Goal: Information Seeking & Learning: Understand process/instructions

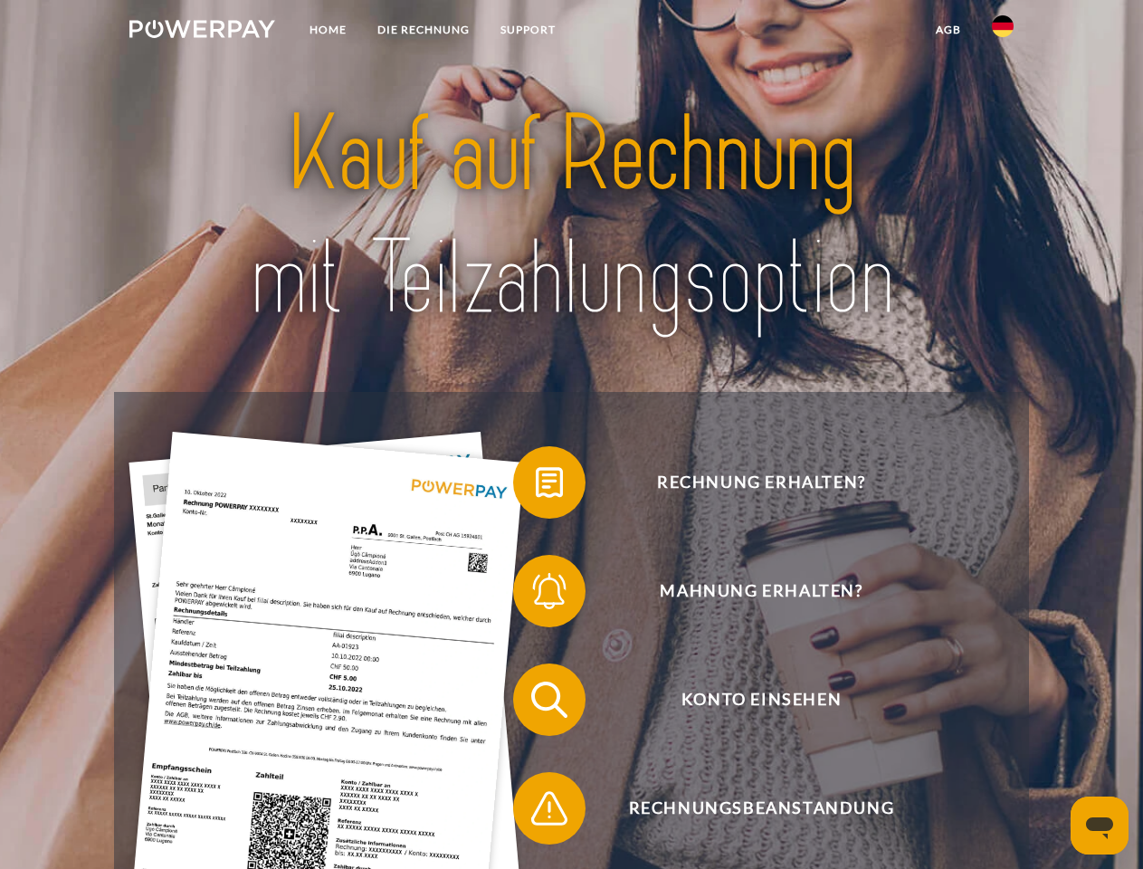
click at [202, 32] on img at bounding box center [202, 29] width 146 height 18
click at [1003, 32] on img at bounding box center [1003, 26] width 22 height 22
click at [948, 30] on link "agb" at bounding box center [949, 30] width 56 height 33
click at [536, 486] on span at bounding box center [522, 482] width 91 height 91
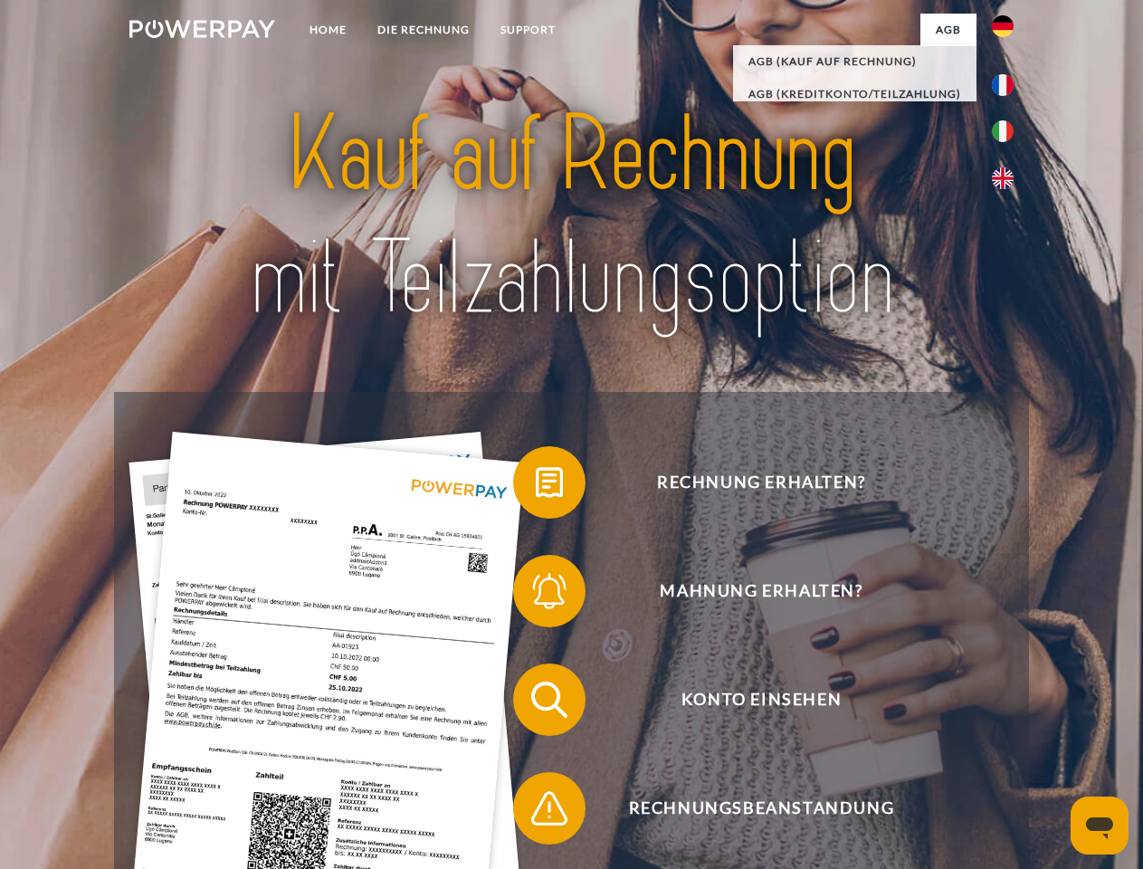
click at [536, 595] on span at bounding box center [522, 591] width 91 height 91
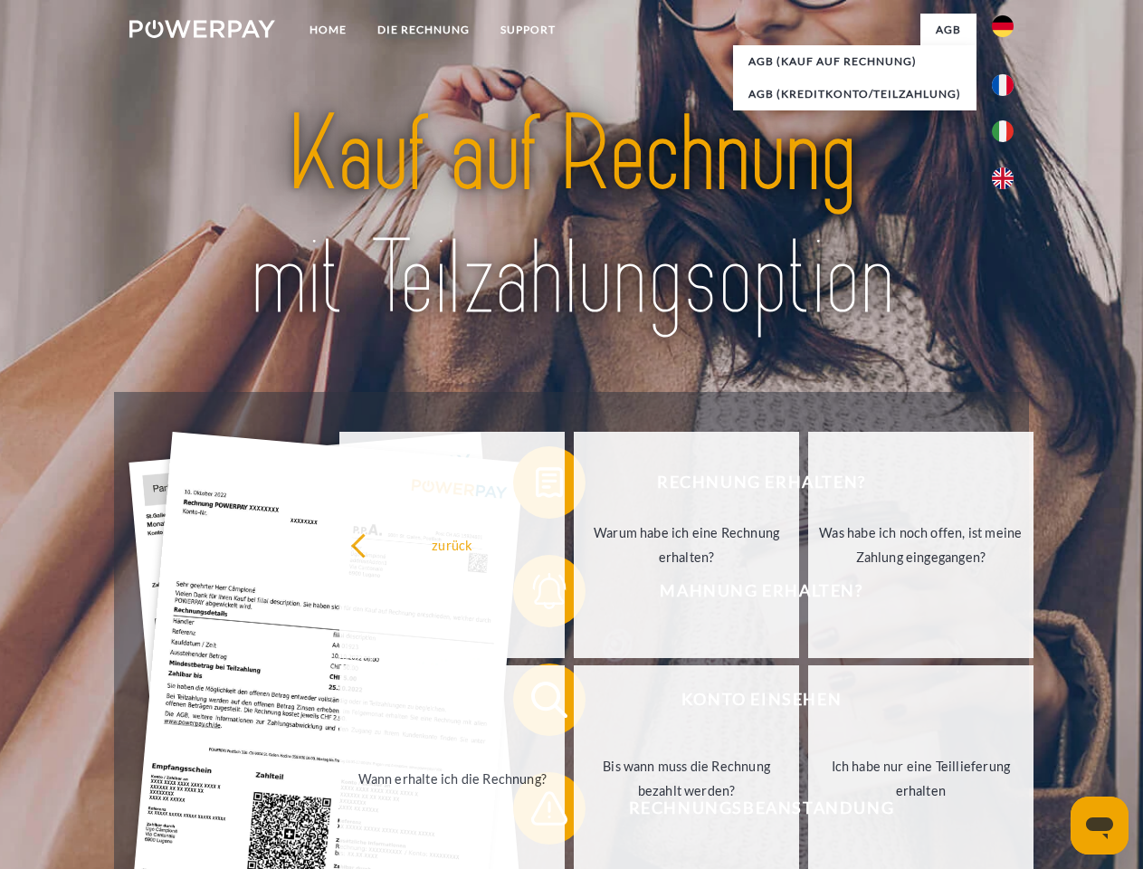
click at [574, 703] on link "Bis wann muss die Rechnung bezahlt werden?" at bounding box center [686, 778] width 225 height 226
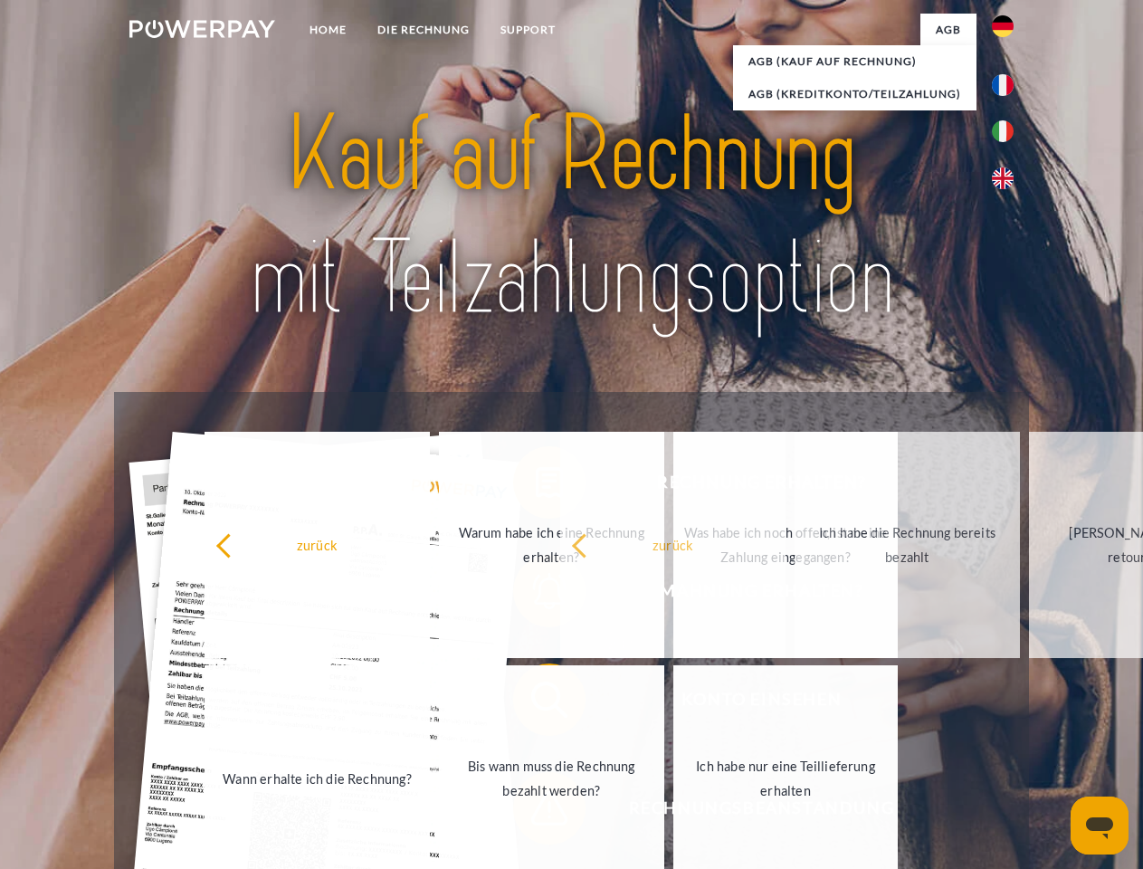
click at [536, 812] on span at bounding box center [522, 808] width 91 height 91
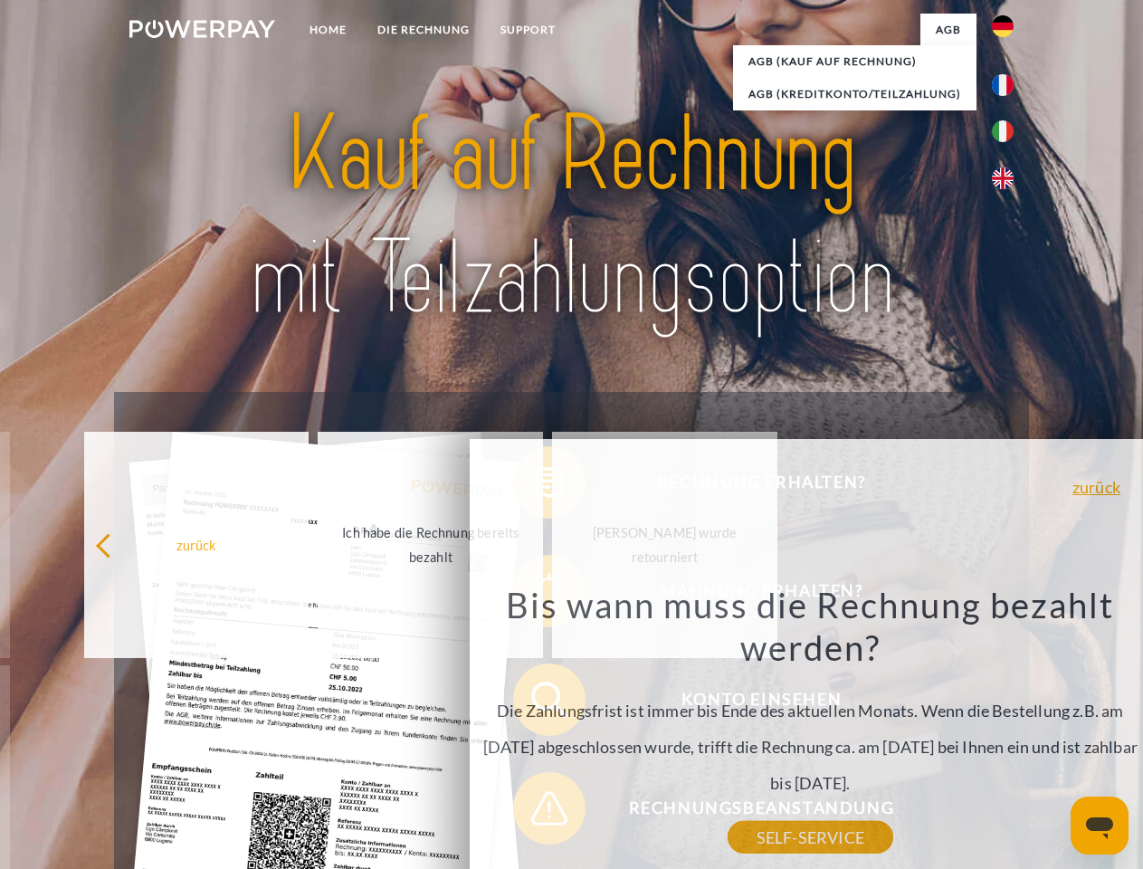
click at [1100, 826] on icon "Messaging-Fenster öffnen" at bounding box center [1099, 828] width 27 height 22
